Goal: Navigation & Orientation: Understand site structure

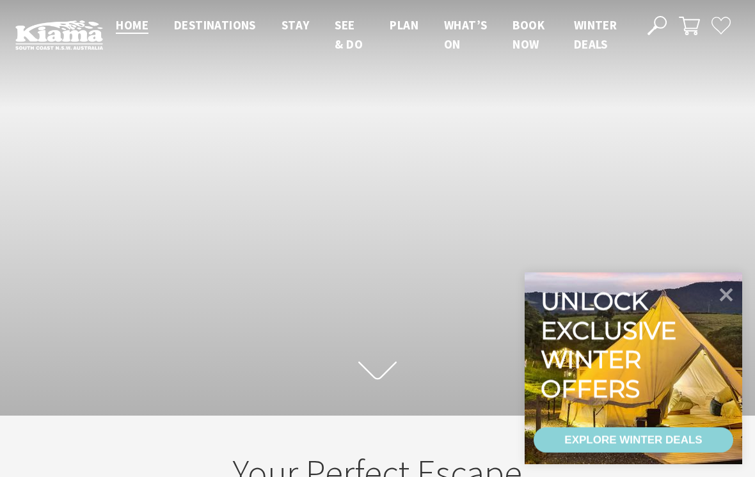
click at [374, 375] on icon at bounding box center [377, 371] width 38 height 22
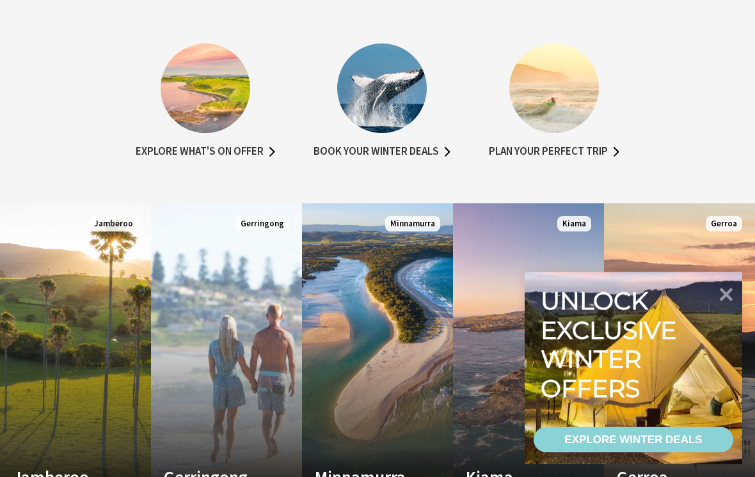
scroll to position [679, 0]
click at [723, 308] on icon at bounding box center [726, 295] width 27 height 27
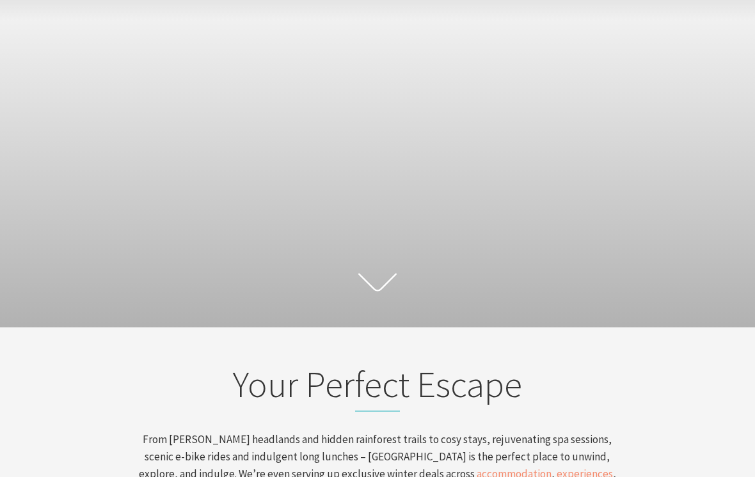
scroll to position [0, 0]
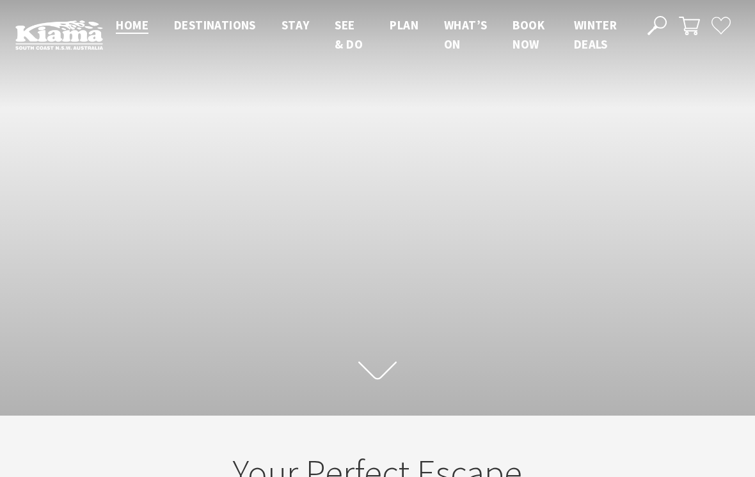
click at [394, 207] on div at bounding box center [377, 208] width 755 height 10
click at [382, 217] on div "Scroll to first section" at bounding box center [377, 208] width 755 height 416
click at [358, 238] on div "Scroll to first section" at bounding box center [377, 208] width 755 height 416
click at [339, 202] on div "Scroll to first section" at bounding box center [377, 208] width 755 height 416
click at [346, 246] on div "Scroll to first section" at bounding box center [377, 208] width 755 height 416
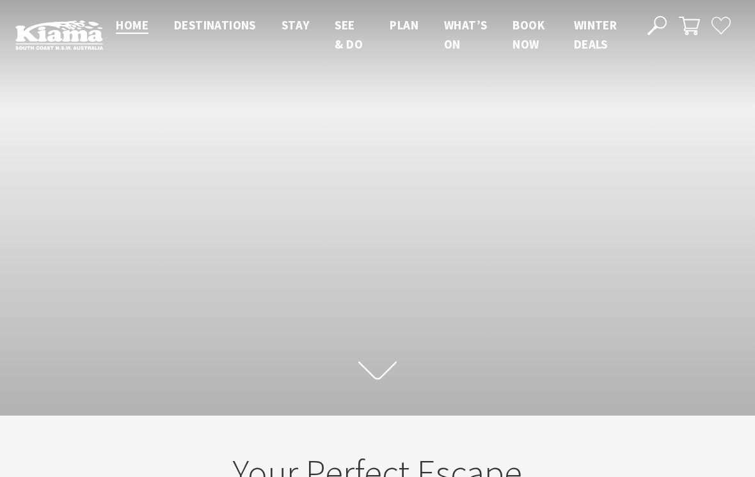
click at [345, 228] on div "Scroll to first section" at bounding box center [377, 208] width 755 height 416
click at [385, 259] on div "Scroll to first section" at bounding box center [377, 208] width 755 height 416
click at [342, 232] on div "Scroll to first section" at bounding box center [377, 208] width 755 height 416
click at [348, 229] on div "Scroll to first section" at bounding box center [377, 208] width 755 height 416
click at [347, 230] on div "Scroll to first section" at bounding box center [377, 208] width 755 height 416
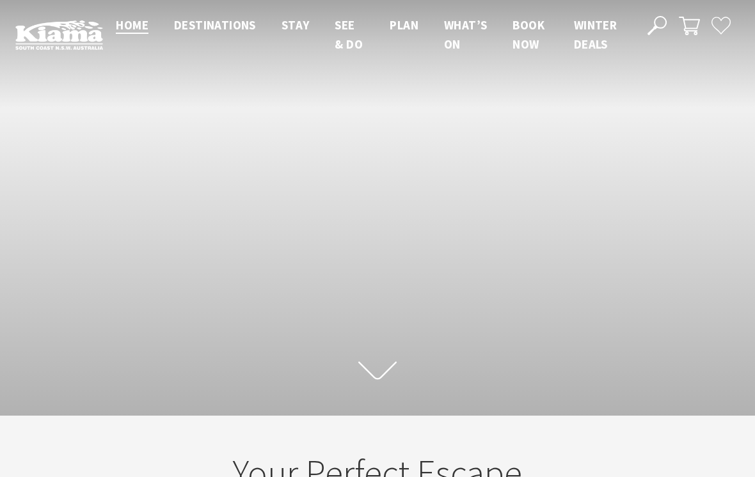
click at [399, 246] on div "Scroll to first section" at bounding box center [377, 208] width 755 height 416
click at [397, 368] on div "Scroll to first section" at bounding box center [377, 208] width 755 height 416
click at [345, 213] on div at bounding box center [377, 208] width 755 height 10
click at [362, 221] on div "Scroll to first section" at bounding box center [377, 208] width 755 height 416
click at [373, 244] on div "Scroll to first section" at bounding box center [377, 208] width 755 height 416
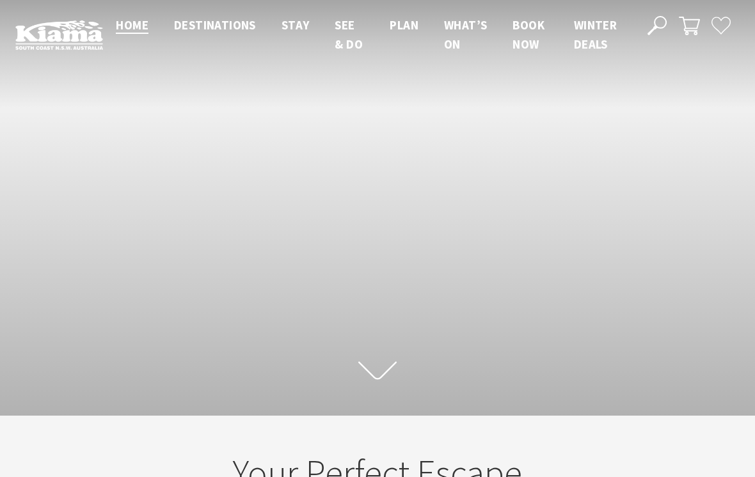
click at [300, 226] on div "Scroll to first section" at bounding box center [377, 208] width 755 height 416
click at [374, 181] on div "Scroll to first section" at bounding box center [377, 208] width 755 height 416
click at [329, 211] on div at bounding box center [377, 208] width 755 height 10
click at [362, 263] on div "Scroll to first section" at bounding box center [377, 208] width 755 height 416
click at [441, 275] on div "Scroll to first section" at bounding box center [377, 208] width 755 height 416
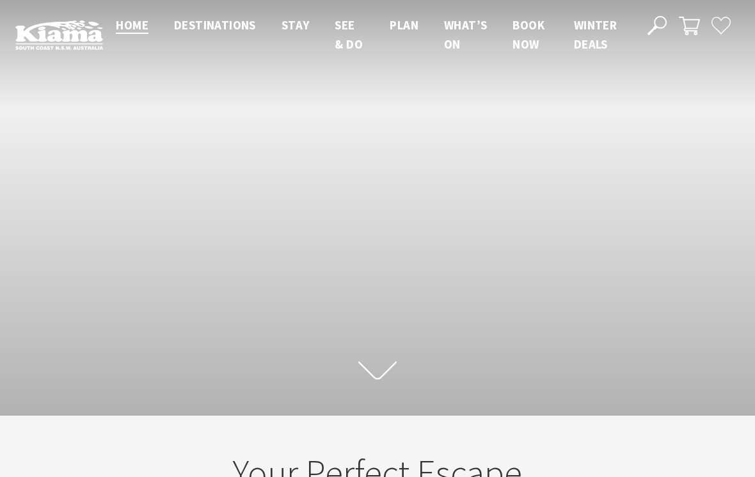
click at [353, 284] on div "Scroll to first section" at bounding box center [377, 208] width 755 height 416
